Goal: Information Seeking & Learning: Learn about a topic

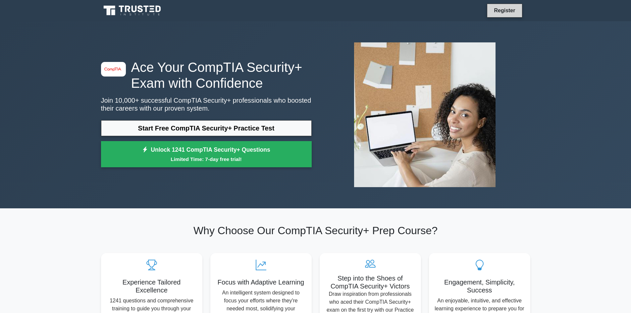
click at [509, 8] on link "Register" at bounding box center [504, 10] width 29 height 8
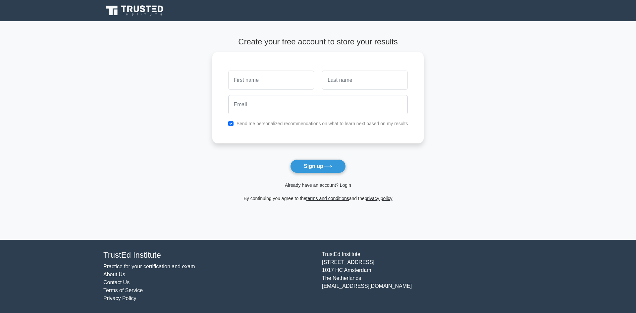
click at [316, 187] on link "Already have an account? Login" at bounding box center [318, 184] width 66 height 5
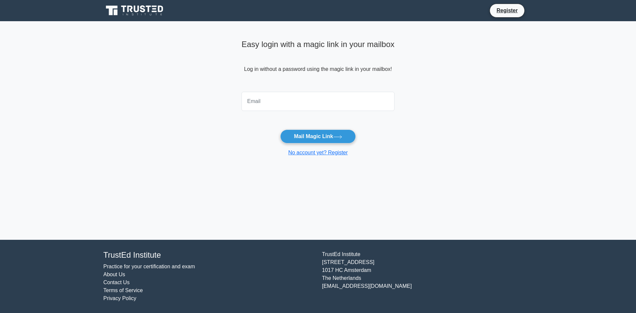
click at [327, 106] on input "email" at bounding box center [317, 101] width 153 height 19
type input "[EMAIL_ADDRESS][DOMAIN_NAME]"
click at [280, 130] on button "Mail Magic Link" at bounding box center [317, 137] width 75 height 14
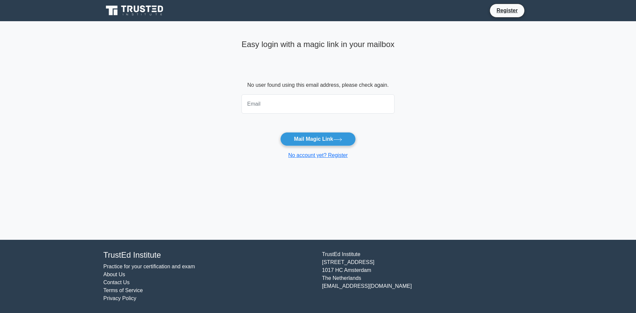
click at [320, 111] on input "email" at bounding box center [317, 103] width 153 height 19
type input "matteoc935@icloud-com"
click at [280, 132] on button "Mail Magic Link" at bounding box center [317, 139] width 75 height 14
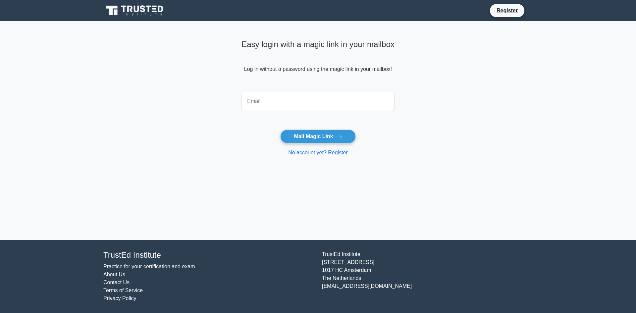
click at [325, 107] on input "email" at bounding box center [317, 101] width 153 height 19
click at [283, 109] on input "email" at bounding box center [317, 101] width 153 height 19
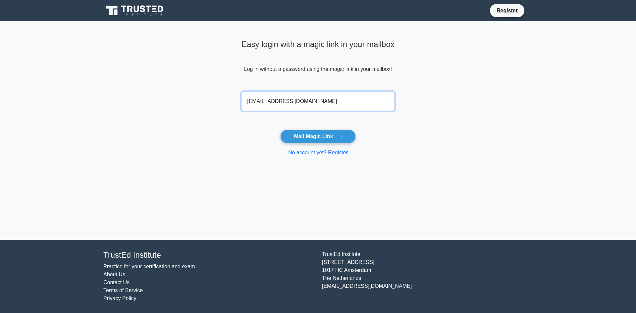
type input "info@cybernetsolution.com"
click at [280, 130] on button "Mail Magic Link" at bounding box center [317, 137] width 75 height 14
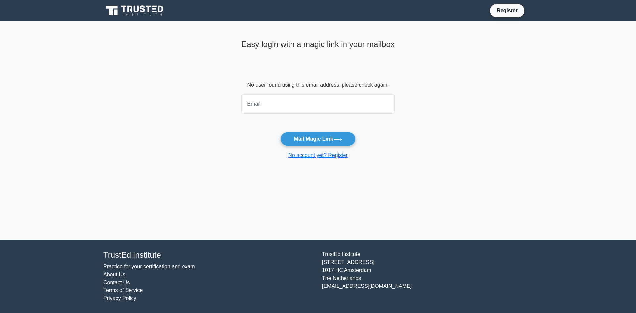
click at [153, 15] on icon at bounding box center [135, 10] width 64 height 13
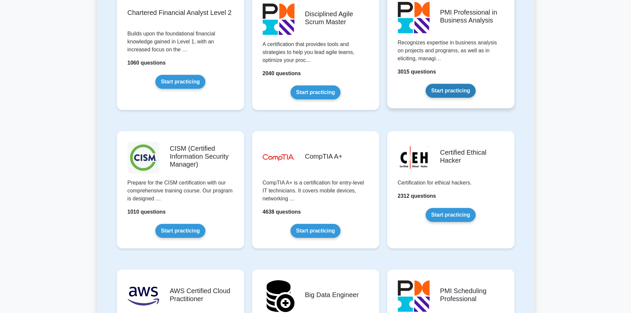
scroll to position [1131, 0]
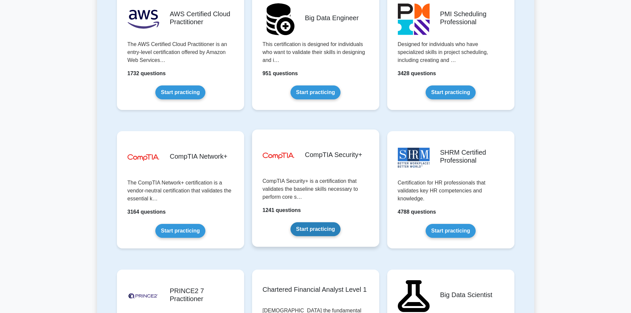
click at [327, 226] on link "Start practicing" at bounding box center [315, 229] width 50 height 14
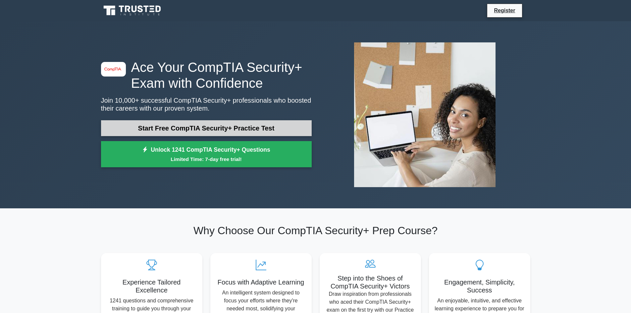
click at [258, 134] on link "Start Free CompTIA Security+ Practice Test" at bounding box center [206, 128] width 211 height 16
click at [210, 129] on link "Start Free CompTIA Security+ Practice Test" at bounding box center [206, 128] width 211 height 16
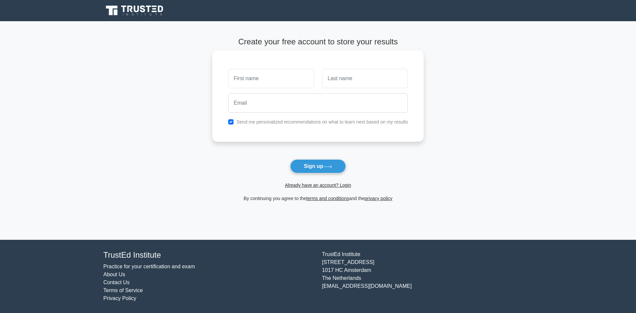
click at [276, 82] on input "text" at bounding box center [271, 78] width 86 height 19
type input "[PERSON_NAME]"
type input "Kozeily"
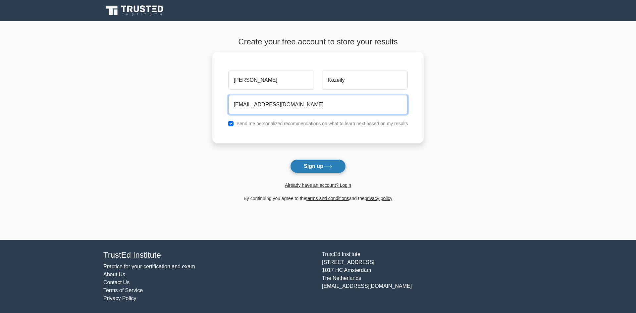
type input "[EMAIL_ADDRESS][DOMAIN_NAME]"
click at [330, 167] on icon at bounding box center [327, 167] width 9 height 4
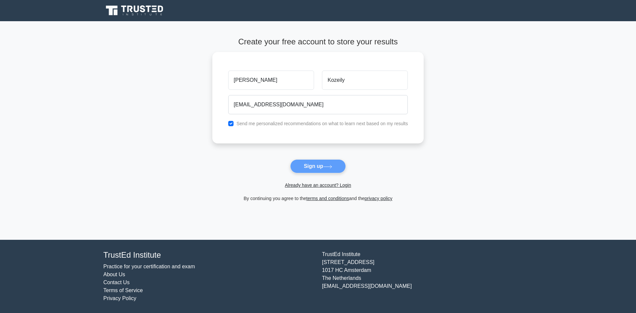
click at [308, 167] on form "Create your free account to store your results [PERSON_NAME] Kozeily [EMAIL_ADD…" at bounding box center [318, 119] width 212 height 165
click at [401, 161] on form "Create your free account to store your results Matteo Kozeily matteoc935@gmail.…" at bounding box center [318, 119] width 212 height 165
click at [231, 123] on input "checkbox" at bounding box center [230, 121] width 5 height 5
checkbox input "false"
click at [327, 167] on form "Create your free account to store your results Matteo Kozeily matteoc935@gmail.…" at bounding box center [318, 119] width 212 height 165
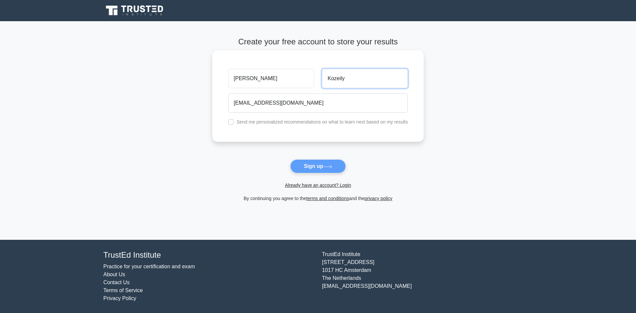
click at [355, 80] on input "Kozeily" at bounding box center [365, 78] width 86 height 19
type input "Kozeily"
click at [341, 152] on form "Create your free account to store your results Matteo Kozeily matteoc935@gmail.…" at bounding box center [318, 119] width 212 height 165
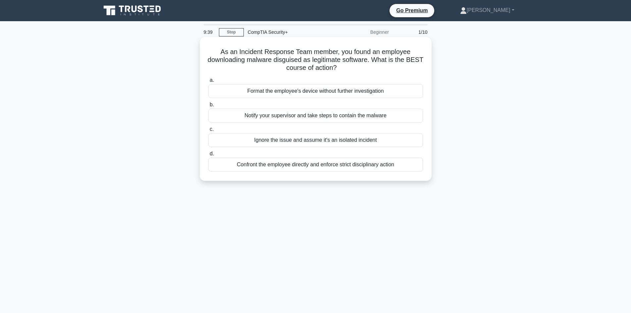
click at [310, 116] on div "Notify your supervisor and take steps to contain the malware" at bounding box center [315, 116] width 215 height 14
click at [208, 107] on input "b. Notify your supervisor and take steps to contain the malware" at bounding box center [208, 105] width 0 height 4
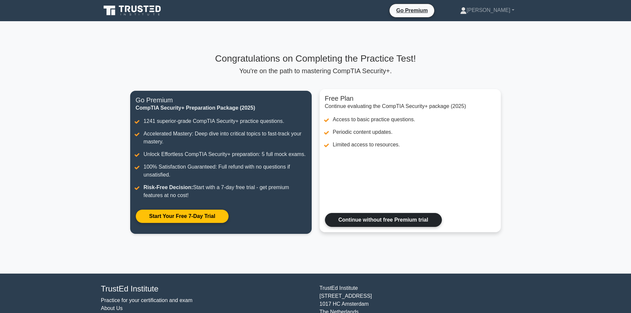
click at [404, 225] on link "Continue without free Premium trial" at bounding box center [383, 220] width 117 height 14
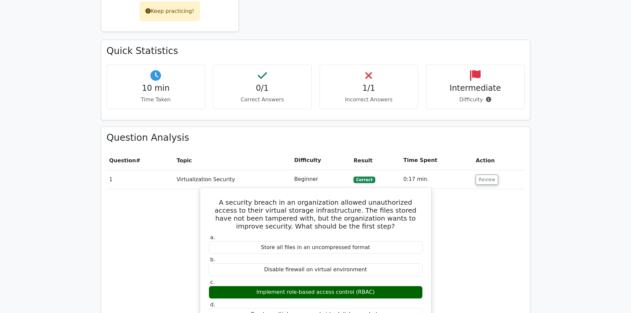
scroll to position [331, 0]
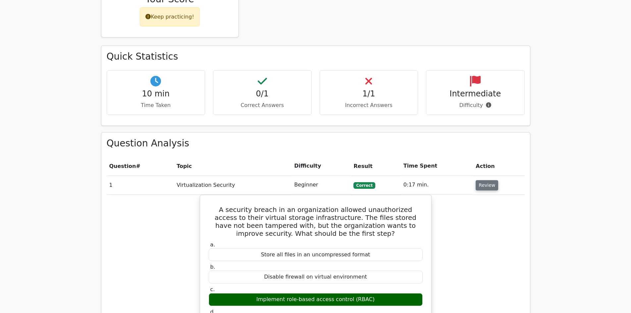
click at [482, 180] on button "Review" at bounding box center [487, 185] width 23 height 10
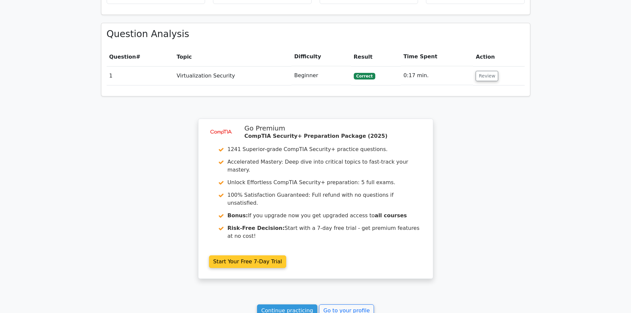
scroll to position [464, 0]
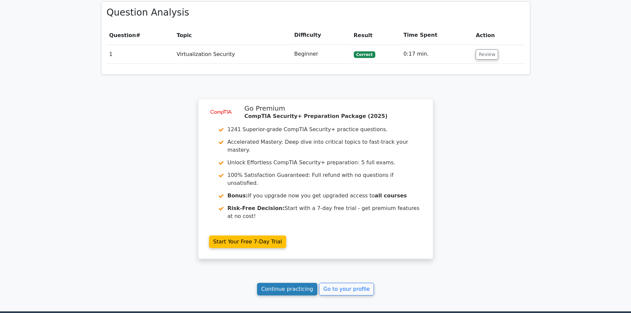
click at [300, 283] on link "Continue practicing" at bounding box center [287, 289] width 61 height 13
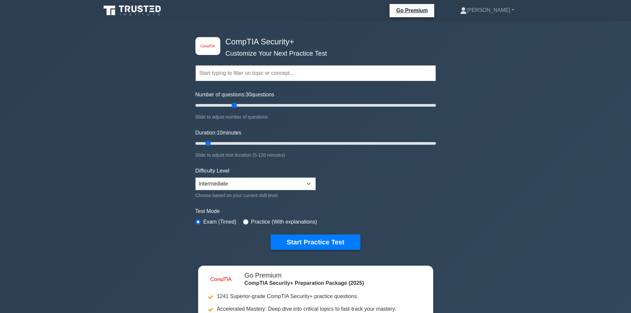
drag, startPoint x: 205, startPoint y: 104, endPoint x: 227, endPoint y: 27, distance: 80.1
click at [232, 106] on input "Number of questions: 30 questions" at bounding box center [315, 105] width 240 height 8
drag, startPoint x: 233, startPoint y: 103, endPoint x: 302, endPoint y: 105, distance: 68.9
type input "90"
click at [302, 105] on input "Number of questions: 90 questions" at bounding box center [315, 105] width 240 height 8
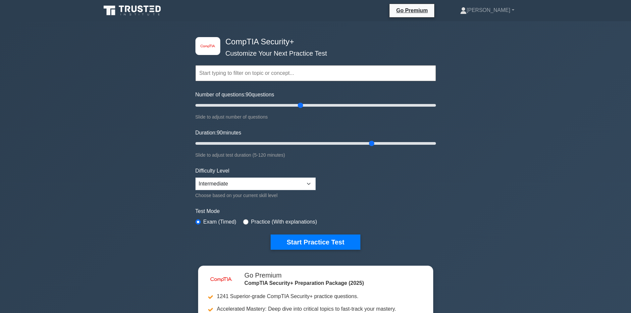
drag, startPoint x: 205, startPoint y: 141, endPoint x: 369, endPoint y: 146, distance: 164.4
type input "90"
click at [369, 146] on input "Duration: 90 minutes" at bounding box center [315, 143] width 240 height 8
click at [273, 183] on select "Beginner Intermediate Expert" at bounding box center [255, 184] width 120 height 13
click at [195, 178] on select "Beginner Intermediate Expert" at bounding box center [255, 184] width 120 height 13
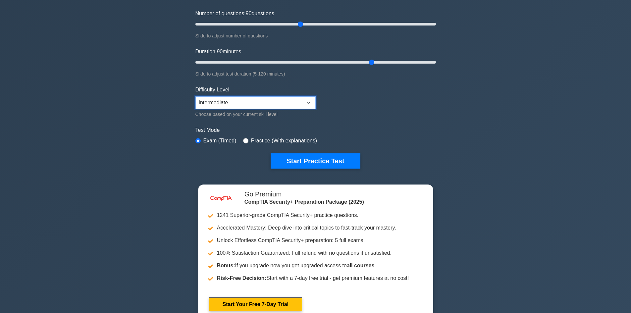
scroll to position [99, 0]
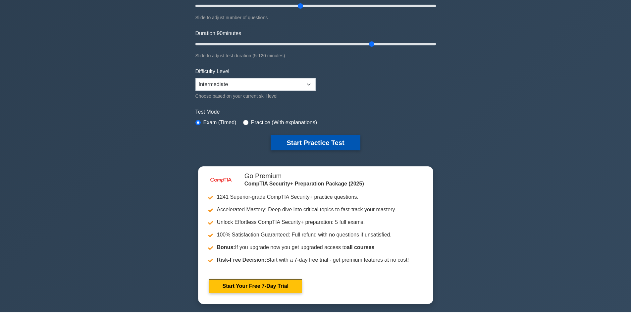
click at [333, 139] on button "Start Practice Test" at bounding box center [315, 142] width 89 height 15
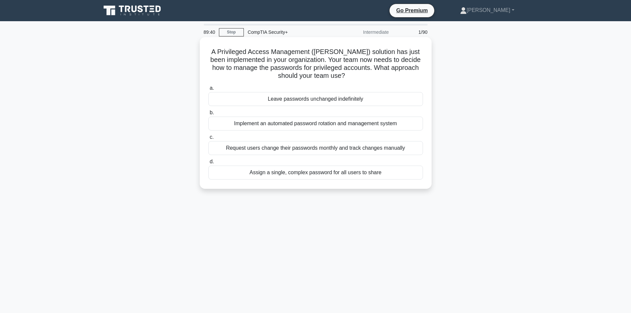
click at [330, 145] on div "Request users change their passwords monthly and track changes manually" at bounding box center [315, 148] width 215 height 14
click at [208, 139] on input "c. Request users change their passwords monthly and track changes manually" at bounding box center [208, 137] width 0 height 4
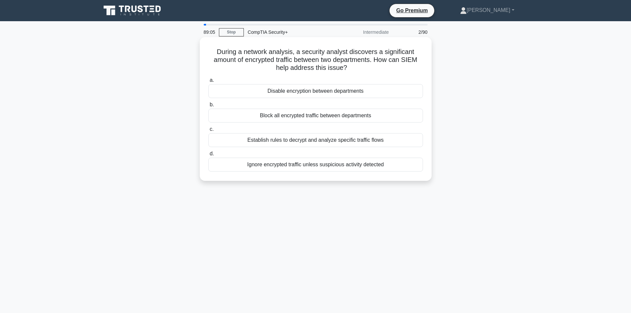
click at [318, 143] on div "Establish rules to decrypt and analyze specific traffic flows" at bounding box center [315, 140] width 215 height 14
click at [208, 131] on input "c. Establish rules to decrypt and analyze specific traffic flows" at bounding box center [208, 129] width 0 height 4
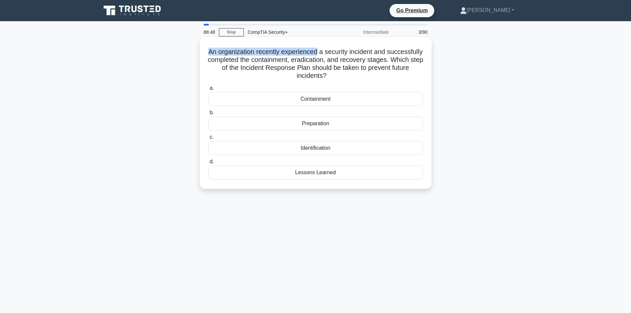
drag, startPoint x: 226, startPoint y: 53, endPoint x: 337, endPoint y: 54, distance: 111.3
click at [337, 54] on h5 "An organization recently experienced a security incident and successfully compl…" at bounding box center [316, 64] width 216 height 32
click at [353, 54] on h5 "An organization recently experienced a security incident and successfully compl…" at bounding box center [316, 64] width 216 height 32
drag, startPoint x: 241, startPoint y: 59, endPoint x: 327, endPoint y: 60, distance: 85.8
click at [327, 60] on h5 "An organization recently experienced a security incident and successfully compl…" at bounding box center [316, 64] width 216 height 32
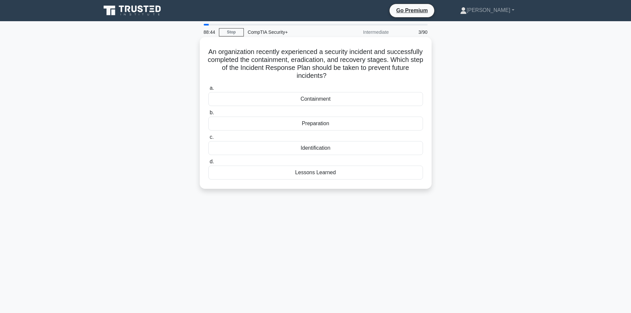
click at [336, 60] on h5 "An organization recently experienced a security incident and successfully compl…" at bounding box center [316, 64] width 216 height 32
drag, startPoint x: 233, startPoint y: 67, endPoint x: 298, endPoint y: 69, distance: 65.6
click at [298, 69] on h5 "An organization recently experienced a security incident and successfully compl…" at bounding box center [316, 64] width 216 height 32
click at [351, 70] on h5 "An organization recently experienced a security incident and successfully compl…" at bounding box center [316, 64] width 216 height 32
click at [340, 124] on div "Preparation" at bounding box center [315, 124] width 215 height 14
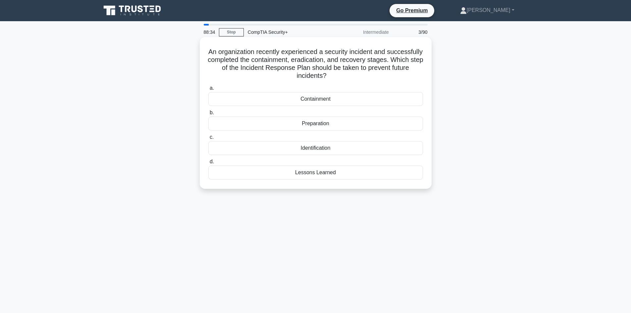
click at [208, 115] on input "b. Preparation" at bounding box center [208, 113] width 0 height 4
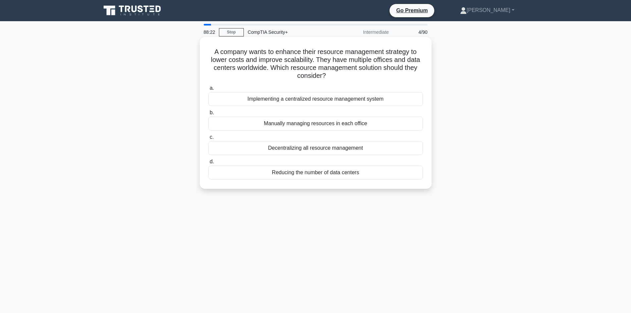
drag, startPoint x: 272, startPoint y: 69, endPoint x: 370, endPoint y: 73, distance: 98.1
click at [370, 73] on h5 "A company wants to enhance their resource management strategy to lower costs an…" at bounding box center [316, 64] width 216 height 32
click at [334, 77] on icon ".spinner_0XTQ{transform-origin:center;animation:spinner_y6GP .75s linear infini…" at bounding box center [330, 76] width 8 height 8
click at [315, 101] on div "Implementing a centralized resource management system" at bounding box center [315, 99] width 215 height 14
click at [208, 90] on input "a. Implementing a centralized resource management system" at bounding box center [208, 88] width 0 height 4
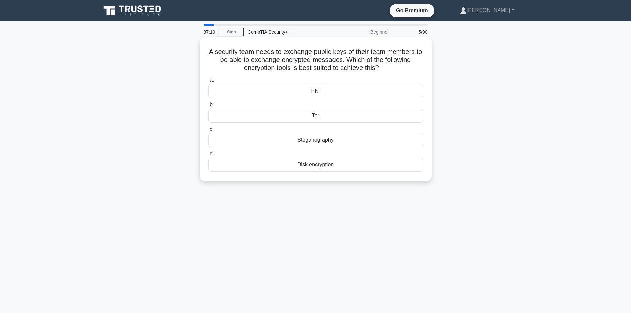
click at [323, 164] on div "Disk encryption" at bounding box center [315, 165] width 215 height 14
click at [208, 156] on input "d. Disk encryption" at bounding box center [208, 154] width 0 height 4
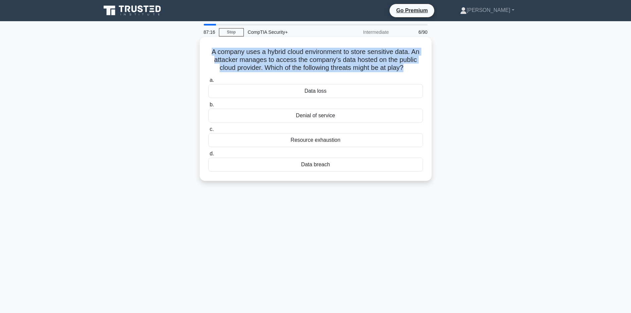
drag, startPoint x: 209, startPoint y: 51, endPoint x: 406, endPoint y: 68, distance: 197.8
click at [406, 68] on h5 "A company uses a hybrid cloud environment to store sensitive data. An attacker …" at bounding box center [316, 60] width 216 height 25
click at [310, 49] on h5 "A company uses a hybrid cloud environment to store sensitive data. An attacker …" at bounding box center [316, 60] width 216 height 25
drag, startPoint x: 208, startPoint y: 53, endPoint x: 386, endPoint y: 72, distance: 178.9
click at [386, 72] on h5 "A company uses a hybrid cloud environment to store sensitive data. An attacker …" at bounding box center [316, 60] width 216 height 25
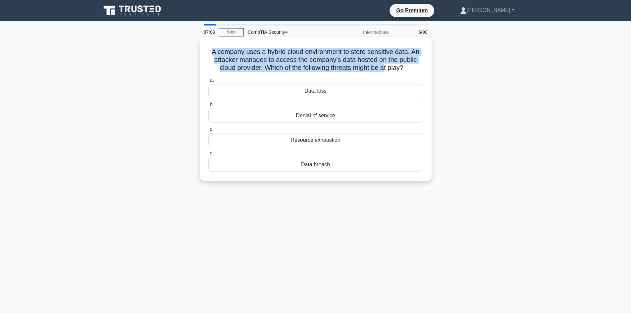
drag, startPoint x: 384, startPoint y: 63, endPoint x: 351, endPoint y: 53, distance: 34.3
click at [384, 63] on h5 "A company uses a hybrid cloud environment to store sensitive data. An attacker …" at bounding box center [316, 60] width 216 height 25
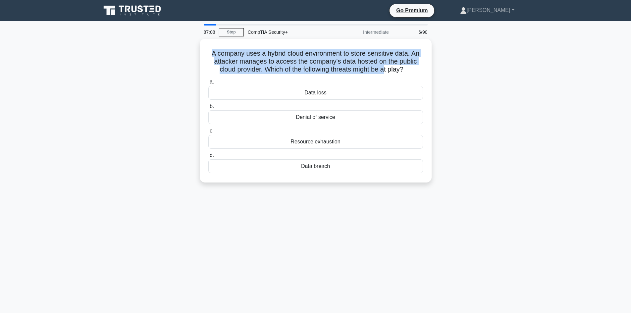
click at [497, 50] on div "A company uses a hybrid cloud environment to store sensitive data. An attacker …" at bounding box center [315, 115] width 437 height 152
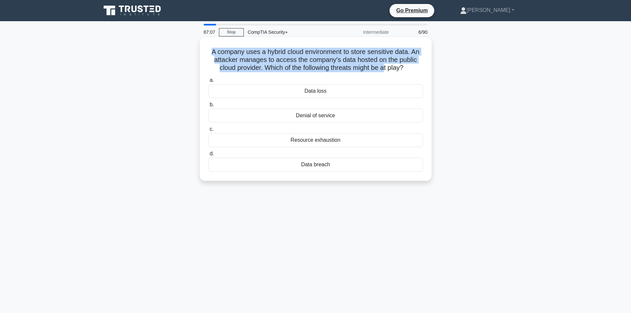
click at [307, 41] on div "A company uses a hybrid cloud environment to store sensitive data. An attacker …" at bounding box center [315, 109] width 227 height 138
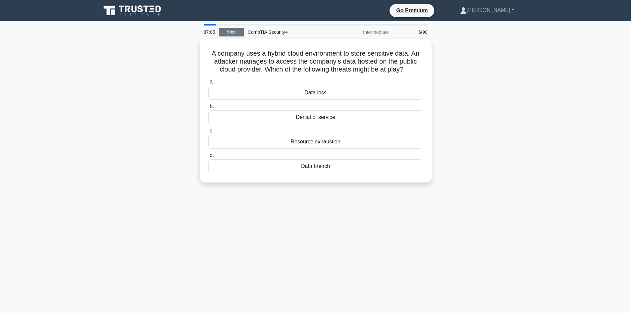
click at [236, 33] on link "Stop" at bounding box center [231, 32] width 25 height 8
